Goal: Information Seeking & Learning: Check status

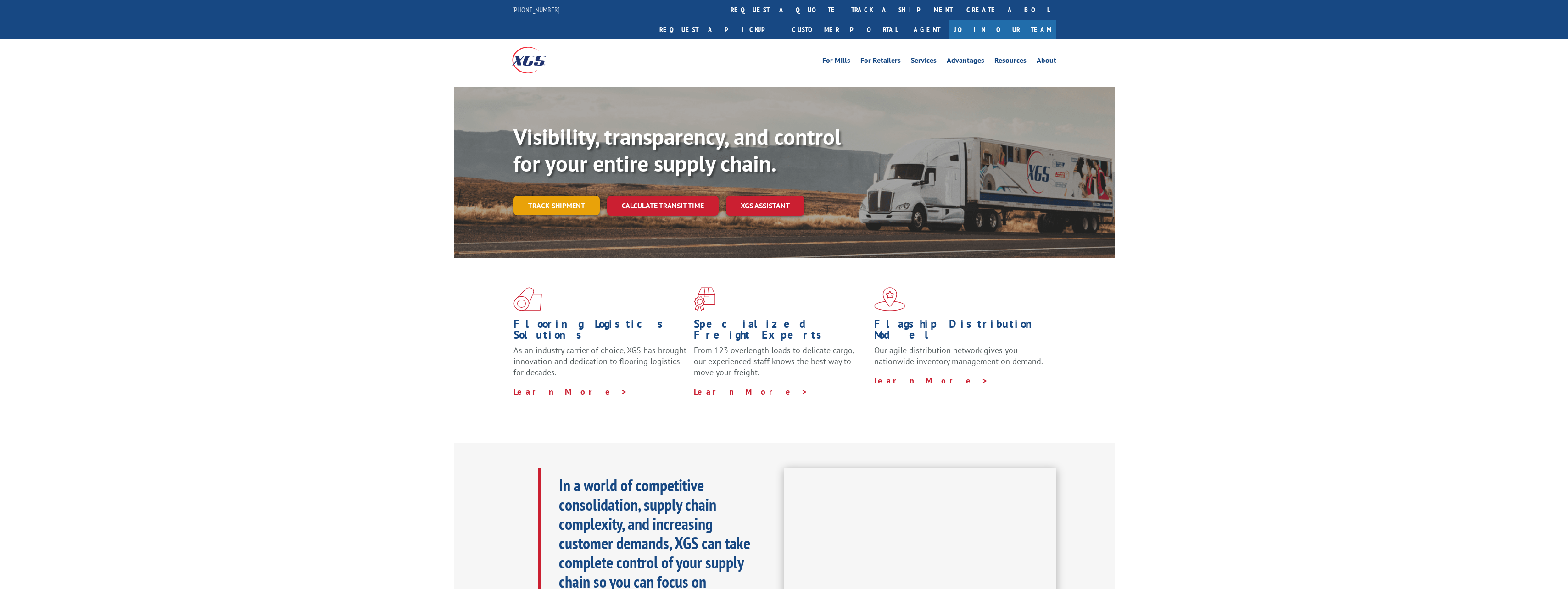
click at [543, 196] on link "Track shipment" at bounding box center [557, 206] width 86 height 19
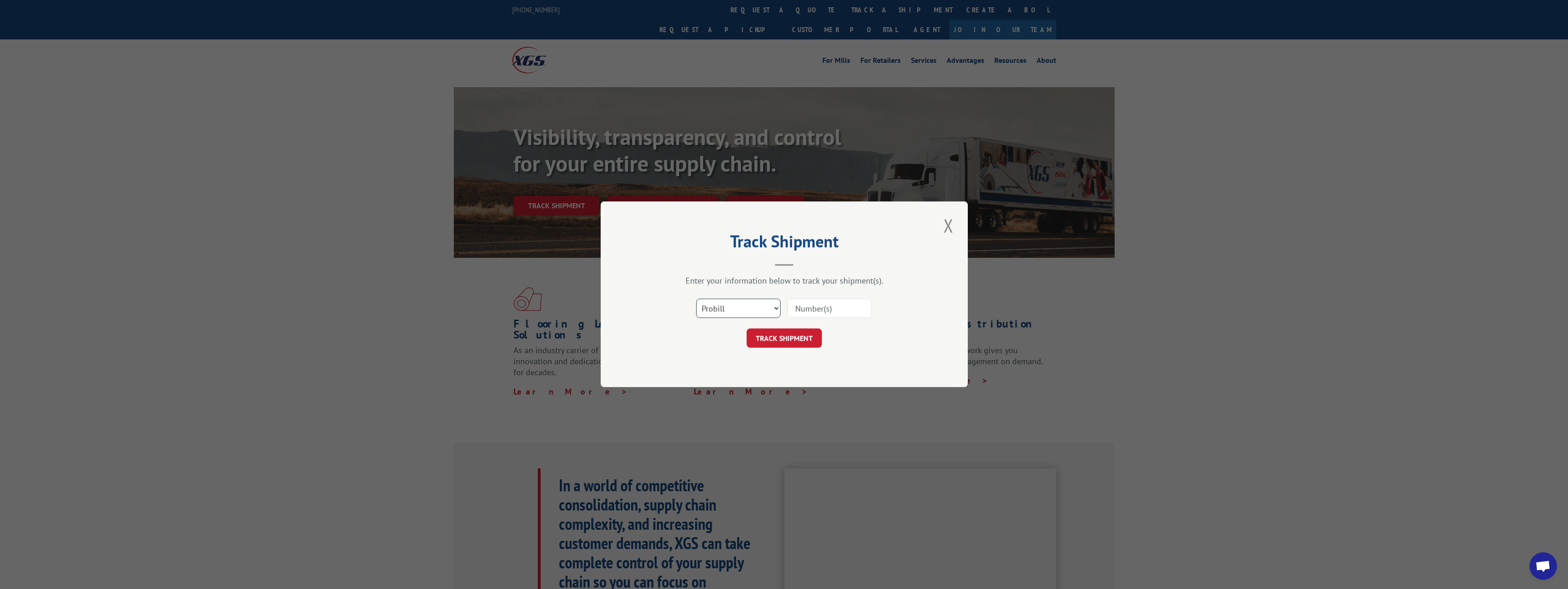
drag, startPoint x: 724, startPoint y: 305, endPoint x: 726, endPoint y: 312, distance: 7.3
click at [724, 305] on select "Select category... Probill BOL PO" at bounding box center [738, 309] width 85 height 19
select select "bol"
click at [696, 299] on select "Select category... Probill BOL PO" at bounding box center [738, 309] width 85 height 19
click at [796, 310] on input at bounding box center [830, 309] width 85 height 19
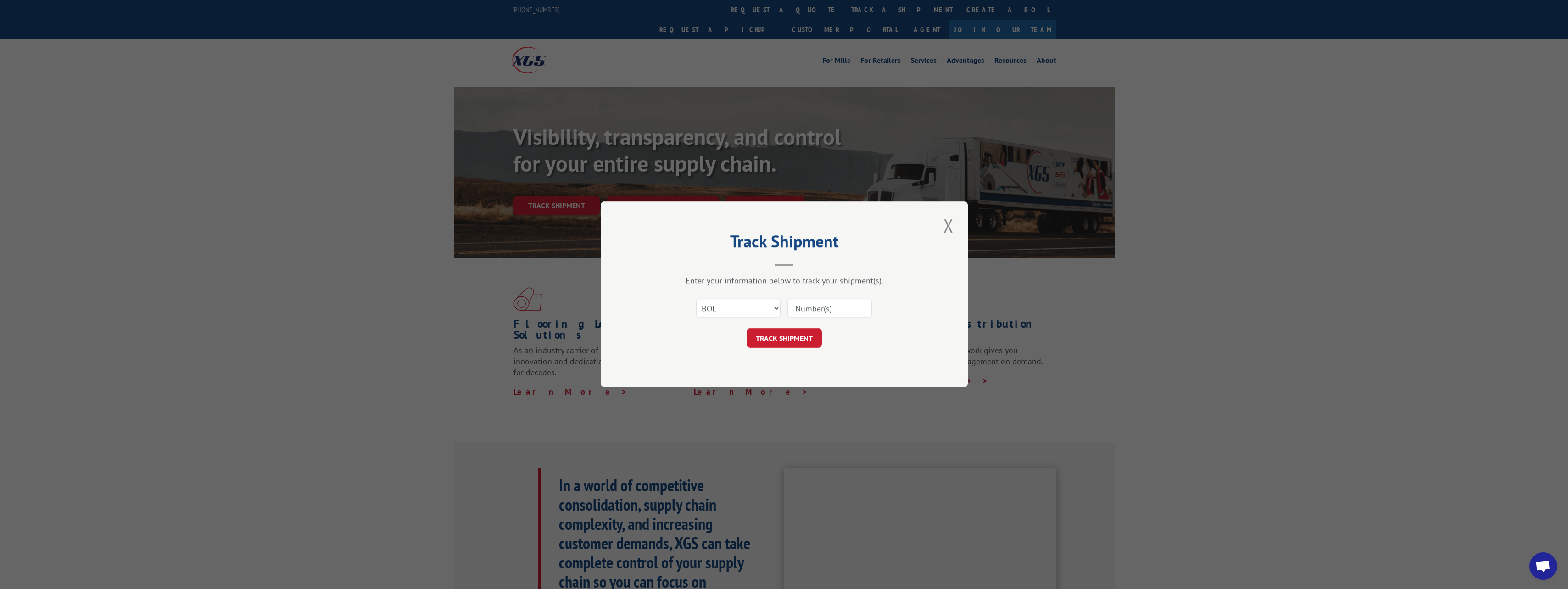
paste input "814264"
type input "814264"
click at [798, 338] on button "TRACK SHIPMENT" at bounding box center [785, 339] width 75 height 19
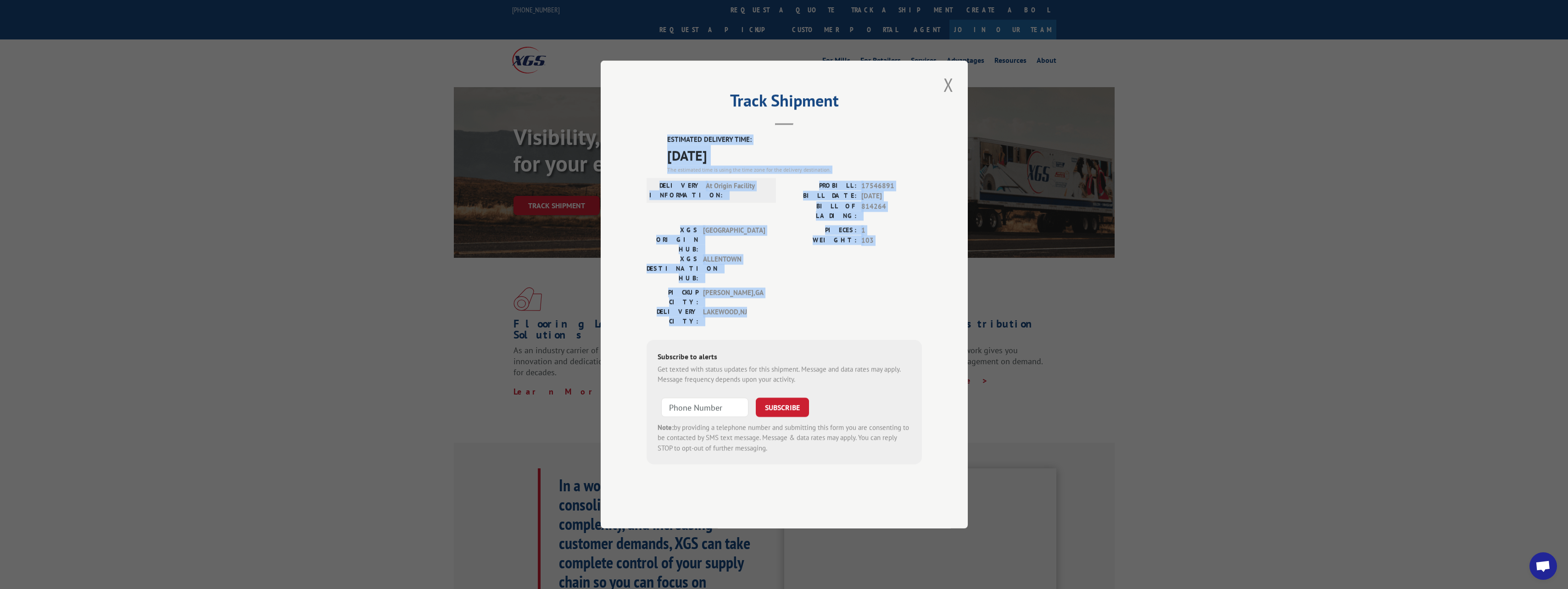
copy div "ESTIMATED DELIVERY TIME: [DATE] The estimated time is using the time zone for t…"
drag, startPoint x: 679, startPoint y: 167, endPoint x: 831, endPoint y: 289, distance: 194.9
click at [831, 289] on div "ESTIMATED DELIVERY TIME: [DATE] The estimated time is using the time zone for t…" at bounding box center [784, 299] width 275 height 330
click at [944, 97] on button "Close modal" at bounding box center [948, 84] width 16 height 25
